Goal: Information Seeking & Learning: Learn about a topic

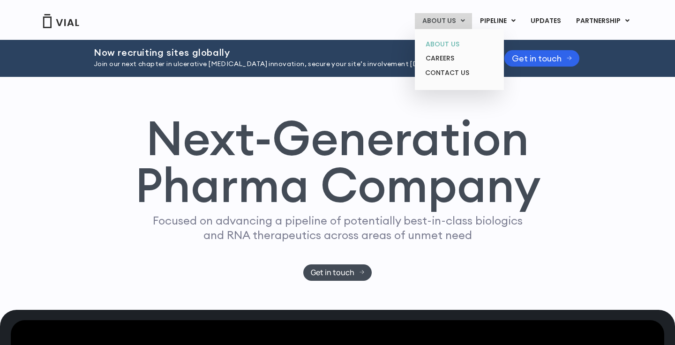
click at [451, 42] on link "ABOUT US" at bounding box center [459, 44] width 82 height 15
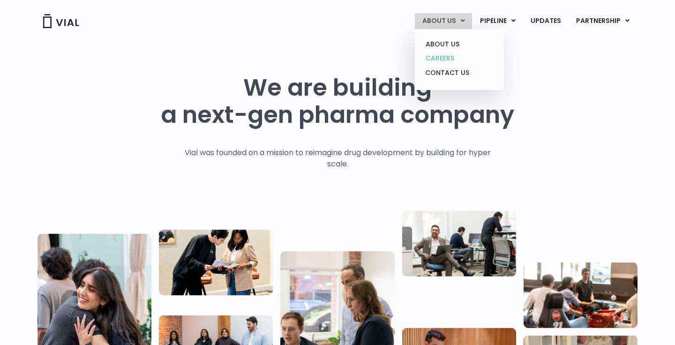
click at [451, 59] on link "CAREERS" at bounding box center [459, 58] width 82 height 15
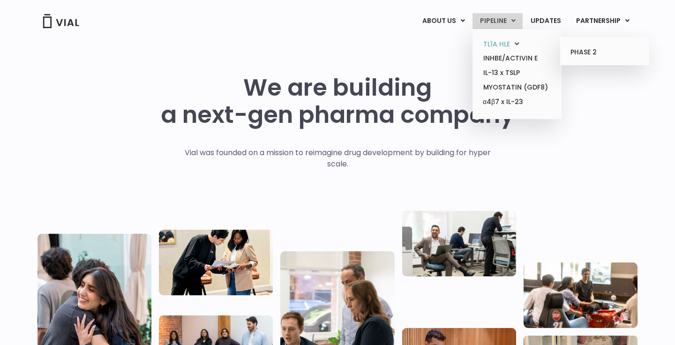
click at [501, 42] on link "TL1A HLE" at bounding box center [517, 44] width 82 height 15
drag, startPoint x: 506, startPoint y: 58, endPoint x: 501, endPoint y: 59, distance: 4.8
click at [506, 58] on link "INHBE/ACTIVIN E" at bounding box center [517, 58] width 82 height 15
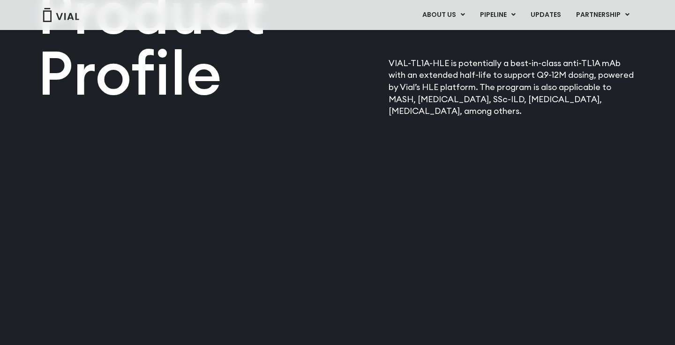
scroll to position [1188, 0]
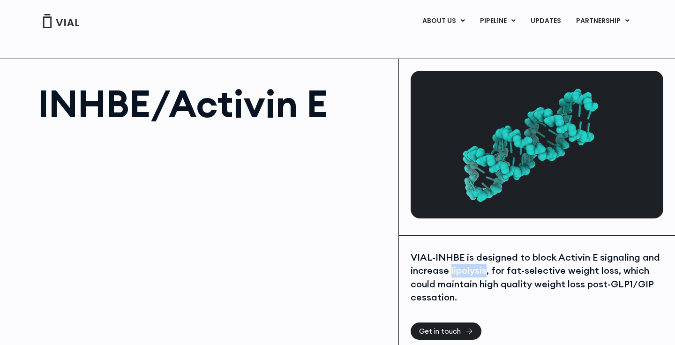
drag, startPoint x: 451, startPoint y: 272, endPoint x: 485, endPoint y: 271, distance: 34.2
click at [485, 271] on div "VIAL-INHBE is designed to block Activin E signaling and increase lipolysis, for…" at bounding box center [535, 277] width 250 height 53
copy div "lipolysis"
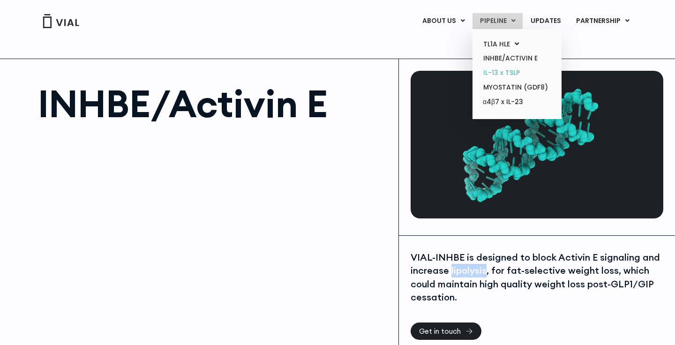
click at [503, 69] on link "IL-13 x TSLP" at bounding box center [517, 73] width 82 height 15
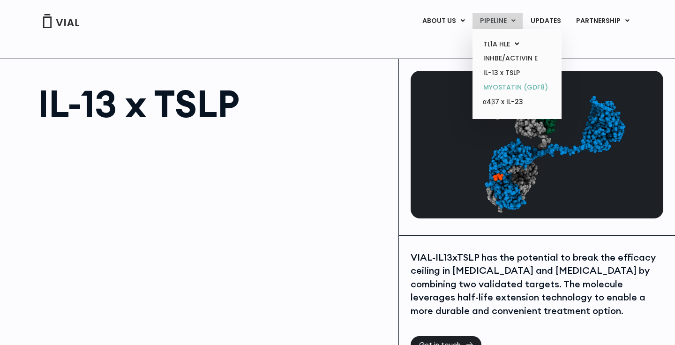
click at [514, 85] on link "MYOSTATIN (GDF8)" at bounding box center [517, 87] width 82 height 15
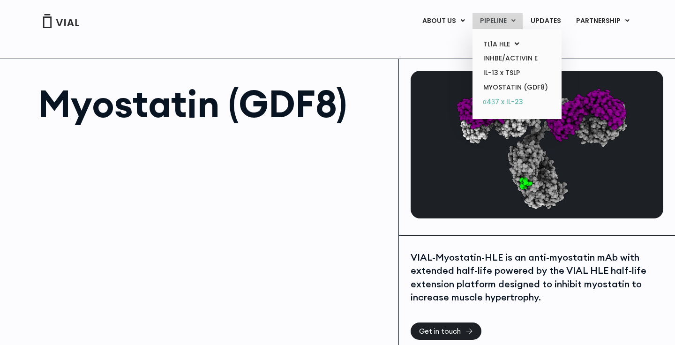
click at [504, 101] on link "α4β7 x IL-23" at bounding box center [517, 102] width 82 height 15
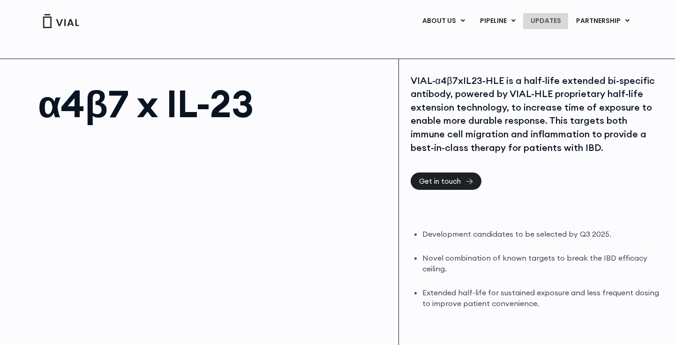
click at [547, 21] on link "UPDATES" at bounding box center [545, 21] width 45 height 16
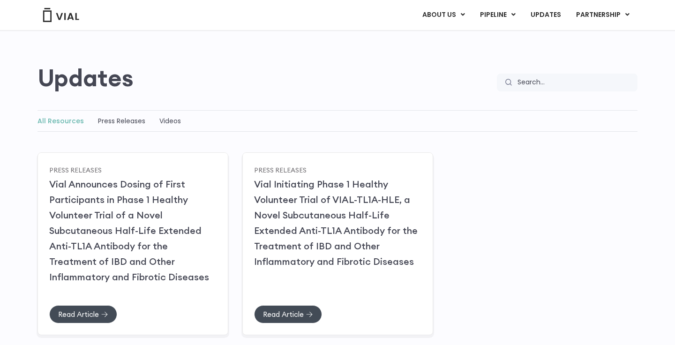
scroll to position [52, 0]
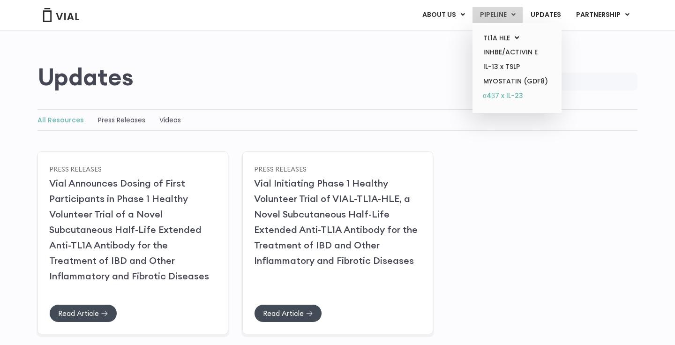
click at [500, 91] on link "α4β7 x IL-23" at bounding box center [517, 96] width 82 height 15
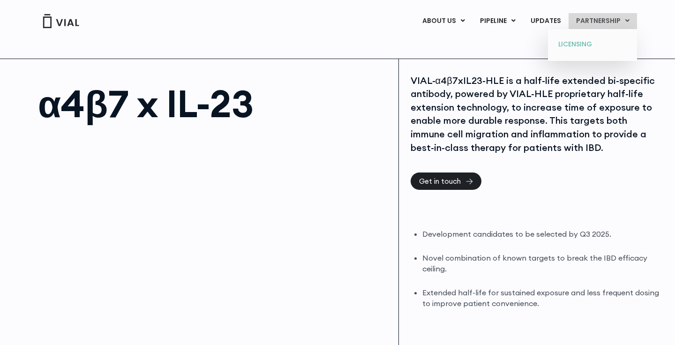
click at [578, 44] on link "LICENSING" at bounding box center [592, 44] width 82 height 15
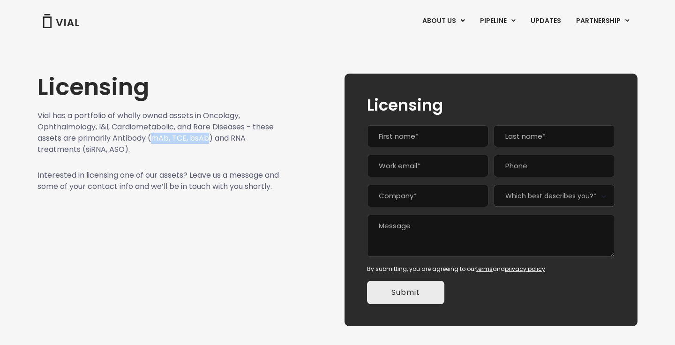
drag, startPoint x: 154, startPoint y: 139, endPoint x: 208, endPoint y: 140, distance: 54.4
click at [208, 140] on p "Vial has a portfolio of wholly owned assets in Oncology, Ophthalmology, I&I, Ca…" at bounding box center [158, 132] width 242 height 45
copy p "mAb, TCE, bsAb"
